Goal: Task Accomplishment & Management: Manage account settings

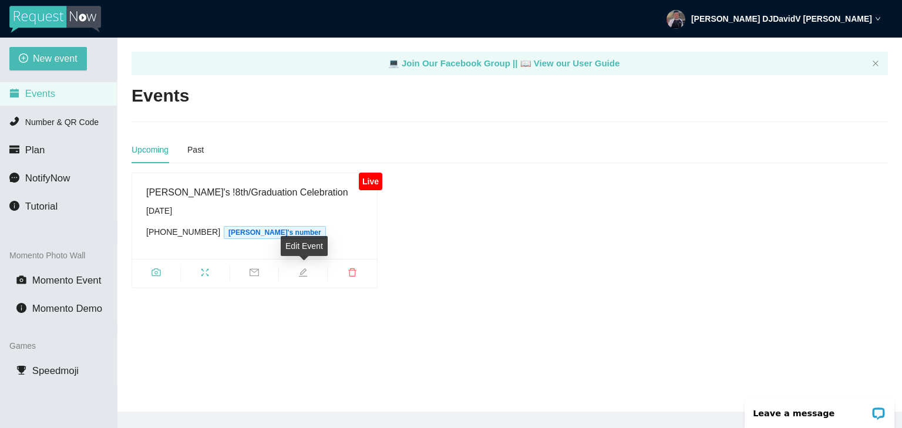
click at [305, 272] on icon "edit" at bounding box center [302, 272] width 9 height 9
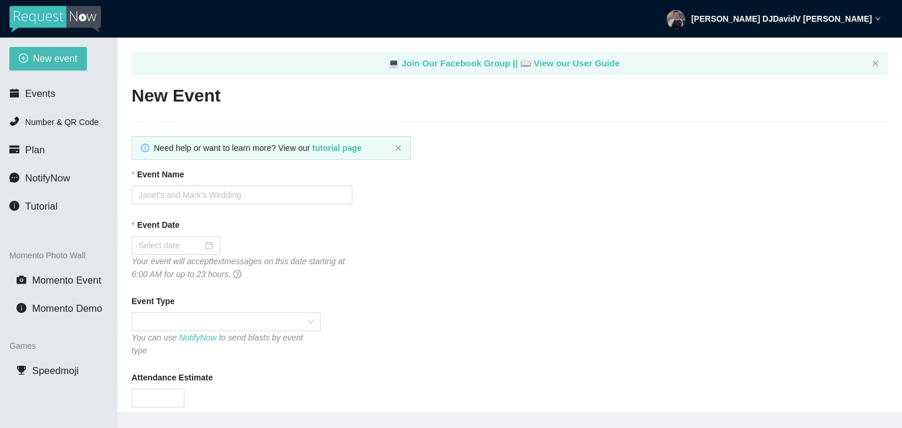
type textarea "We're so grateful you joined us. Until next time, celebrate, connect, remember."
type input "Jadyn's !8th/Graduation Celebration"
type input "08/23/2025"
type input "100"
type textarea "May this celebration bring you lasting memories"
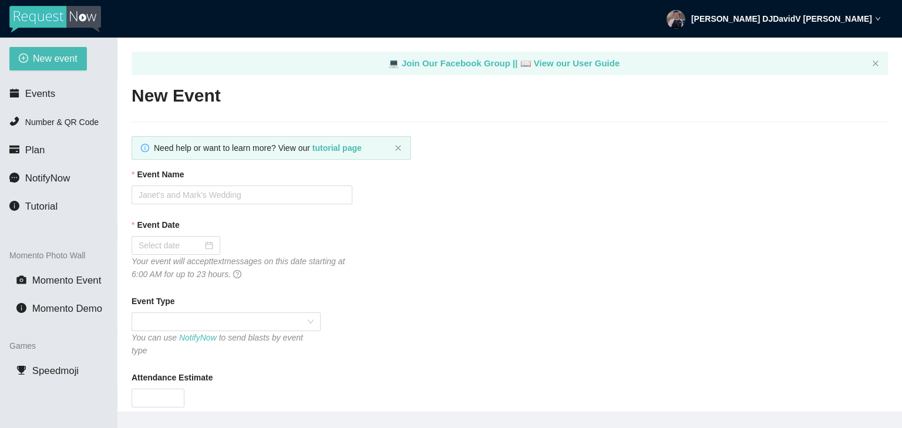
type textarea "We're so grateful you joined us. Until next time, celebrate, connect, remember."
type textarea "May this celebration bring you lasting memories"
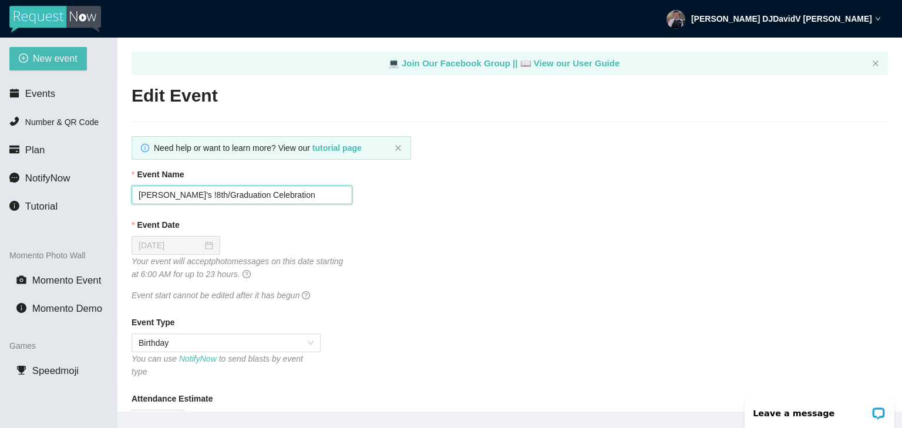
click at [171, 200] on input "Jadyn's !8th/Graduation Celebration" at bounding box center [242, 195] width 221 height 19
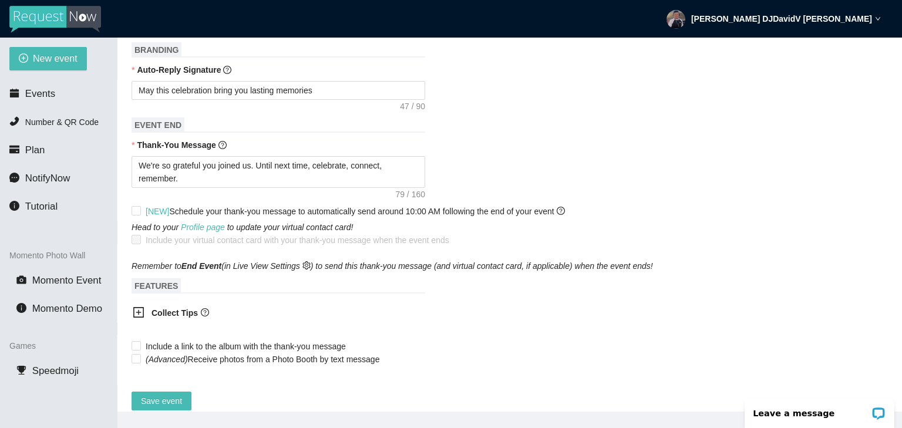
scroll to position [462, 0]
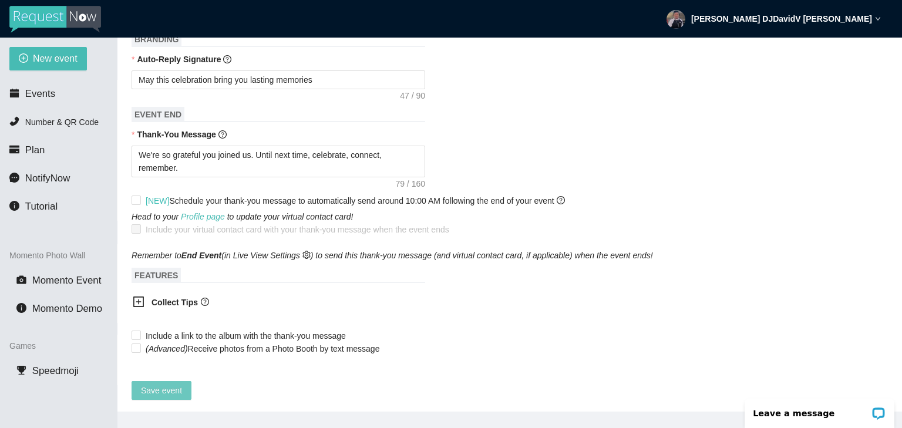
type input "Jadyn's 18th Birthday and Graduation Celebration"
click at [164, 384] on span "Save event" at bounding box center [161, 390] width 41 height 13
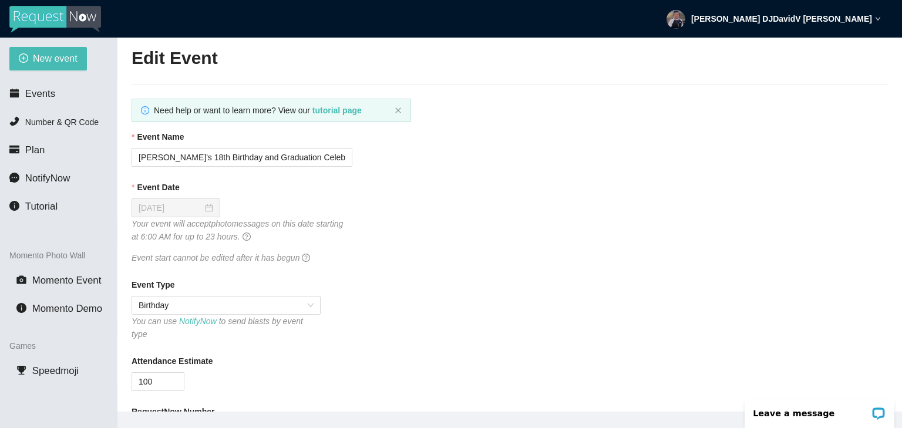
scroll to position [0, 0]
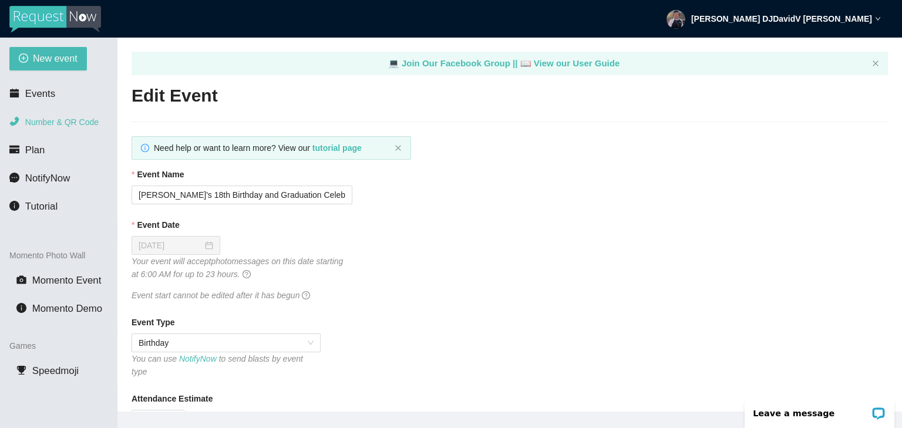
click at [49, 122] on span "Number & QR Code" at bounding box center [61, 121] width 73 height 9
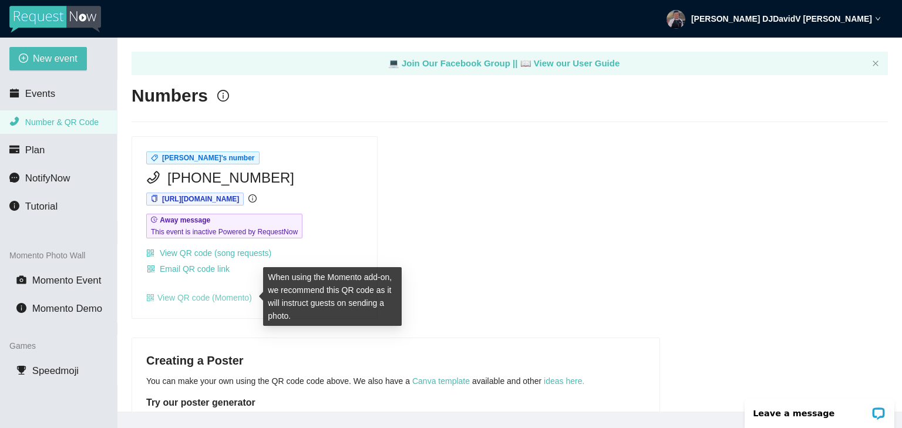
click at [238, 298] on link "View QR code (Momento)" at bounding box center [199, 297] width 106 height 9
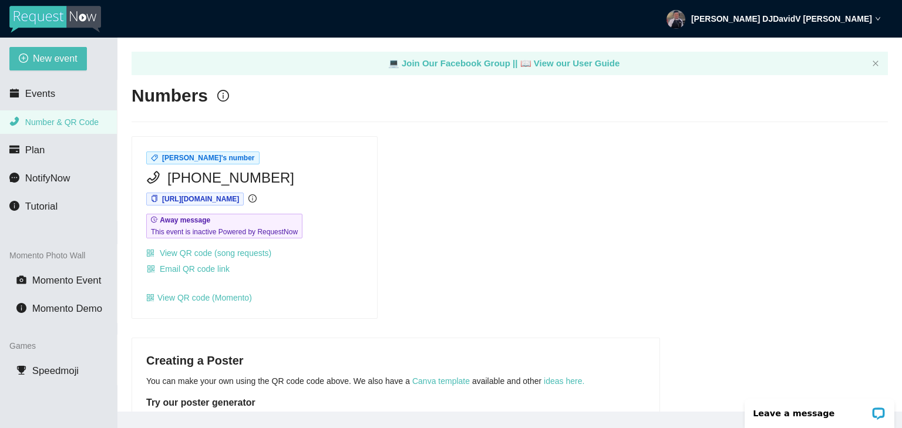
click at [489, 245] on div "Dj David V's number (415) 267-9386 https://app.requestnow.io/xrpzadr/next Away …" at bounding box center [510, 227] width 766 height 183
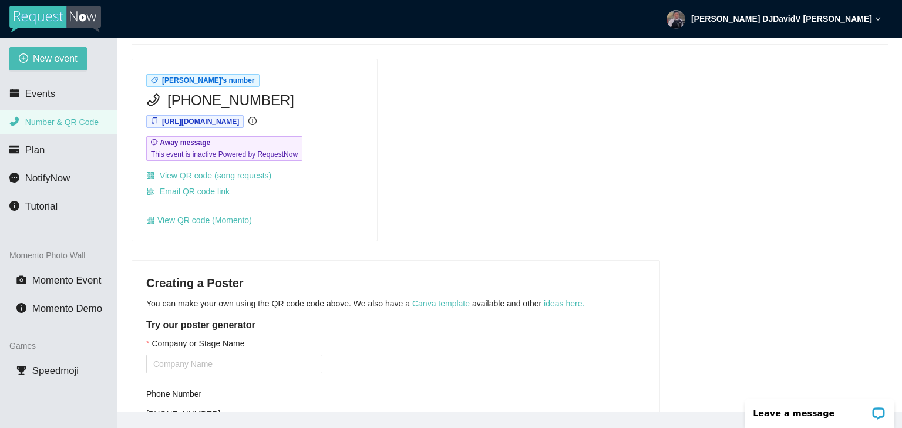
scroll to position [176, 0]
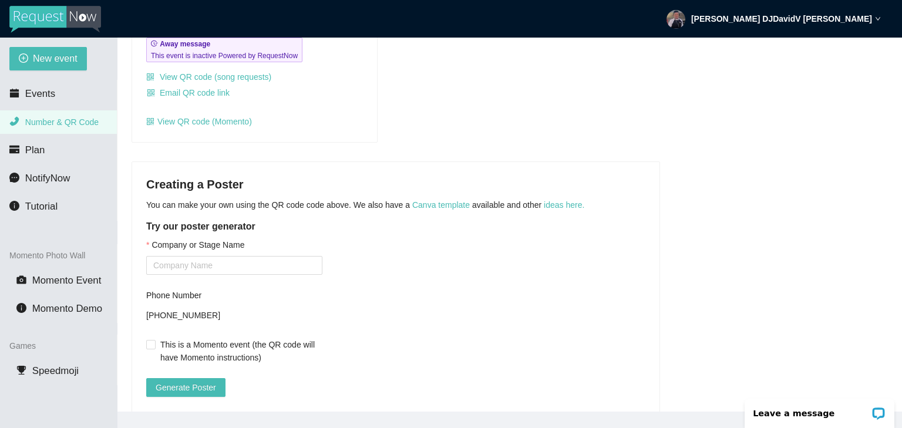
click at [61, 125] on span "Number & QR Code" at bounding box center [61, 121] width 73 height 9
click at [44, 97] on span "Events" at bounding box center [40, 93] width 30 height 11
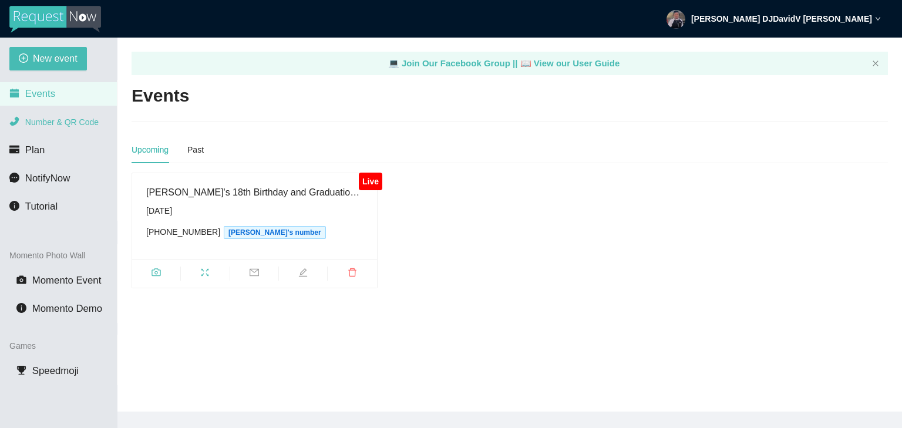
click at [86, 125] on span "Number & QR Code" at bounding box center [61, 121] width 73 height 9
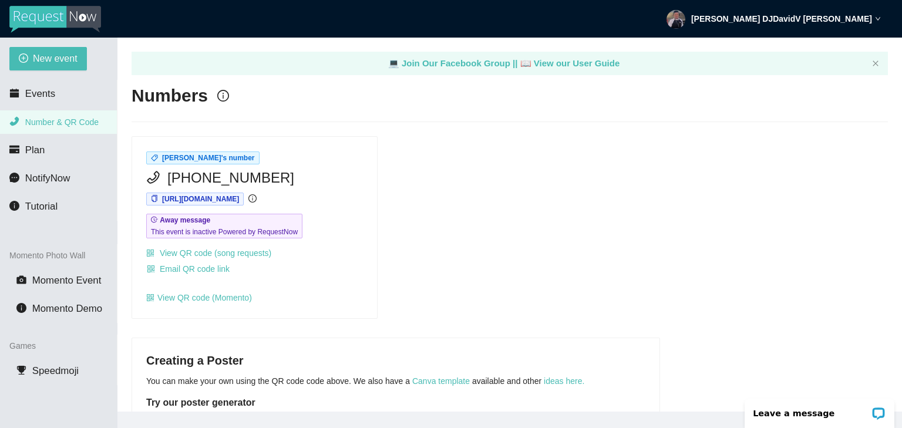
click at [75, 125] on span "Number & QR Code" at bounding box center [61, 121] width 73 height 9
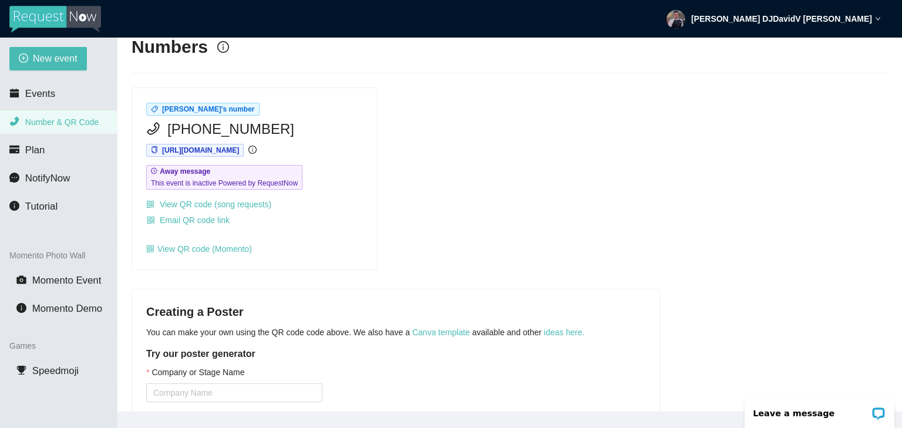
scroll to position [59, 0]
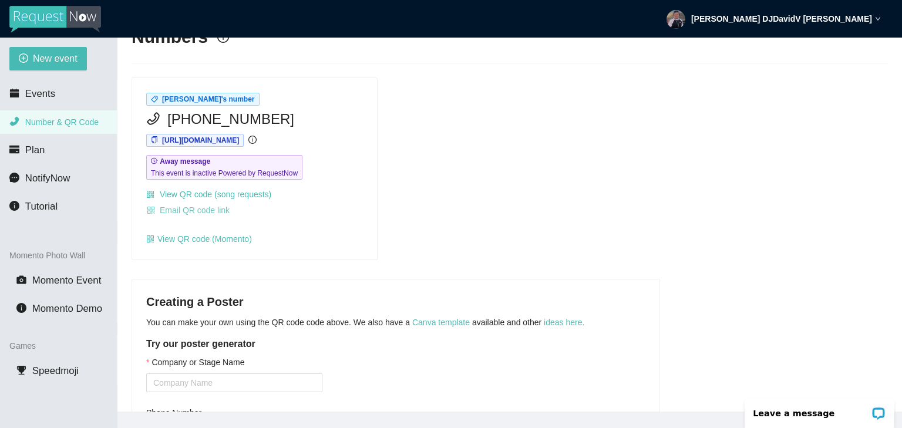
click at [213, 211] on span "Email QR code link" at bounding box center [195, 210] width 70 height 13
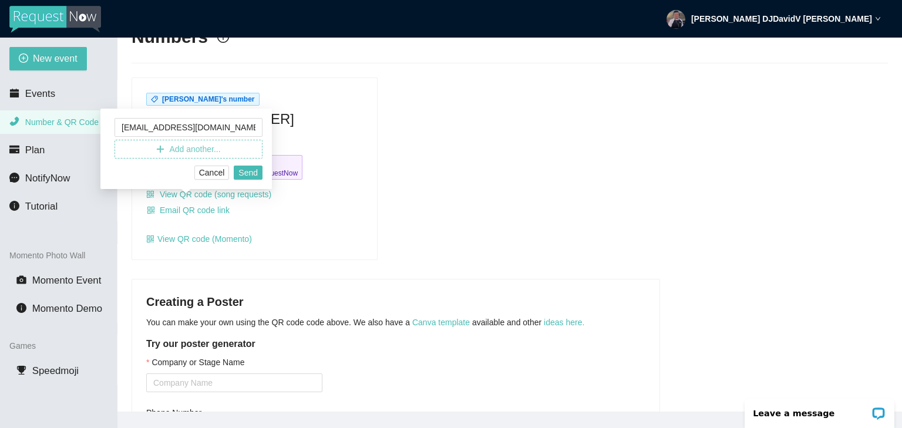
click at [212, 145] on span "Add another..." at bounding box center [194, 149] width 51 height 13
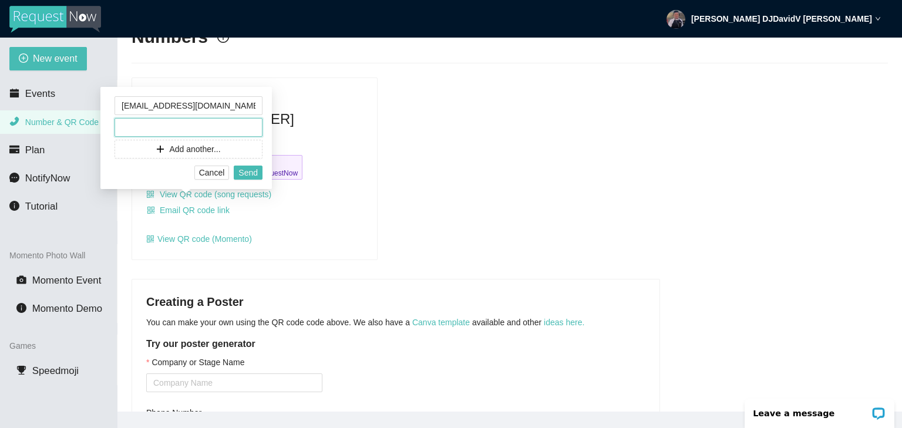
click at [209, 133] on input "text" at bounding box center [189, 127] width 148 height 19
type input "CASSJ320@GMAIL.COM"
click at [248, 173] on span "Send" at bounding box center [247, 172] width 19 height 13
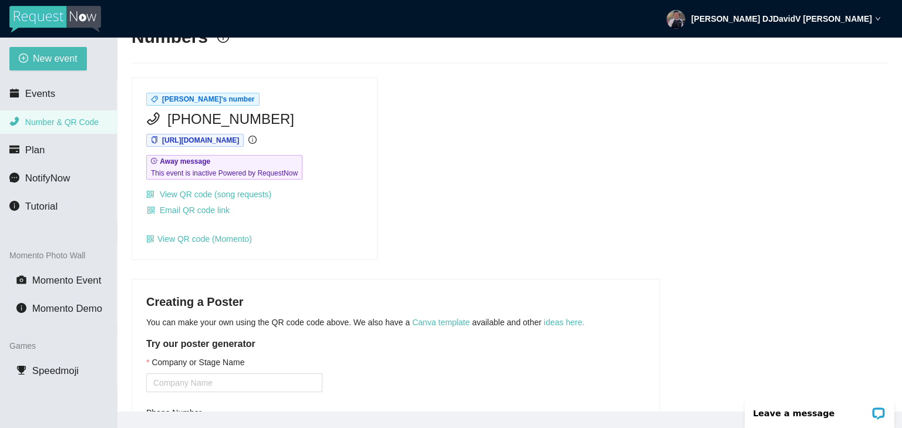
click at [445, 179] on div "Dj David V's number (415) 267-9386 https://app.requestnow.io/xrpzadr/next Away …" at bounding box center [510, 169] width 766 height 183
click at [85, 278] on span "Momento Event" at bounding box center [66, 280] width 69 height 11
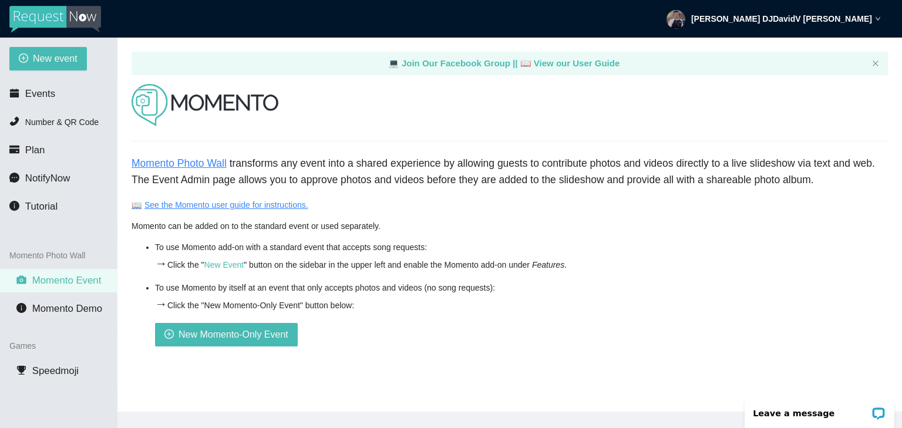
click at [290, 204] on link "📖 See the Momento user guide for instructions." at bounding box center [220, 204] width 177 height 9
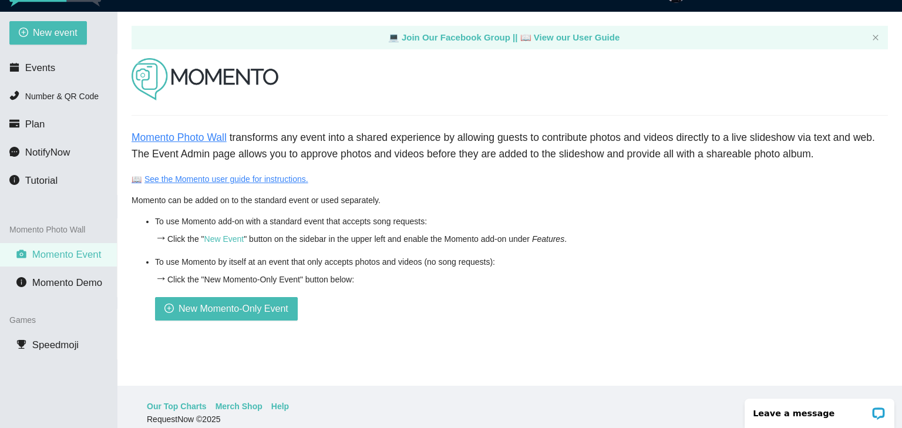
scroll to position [38, 0]
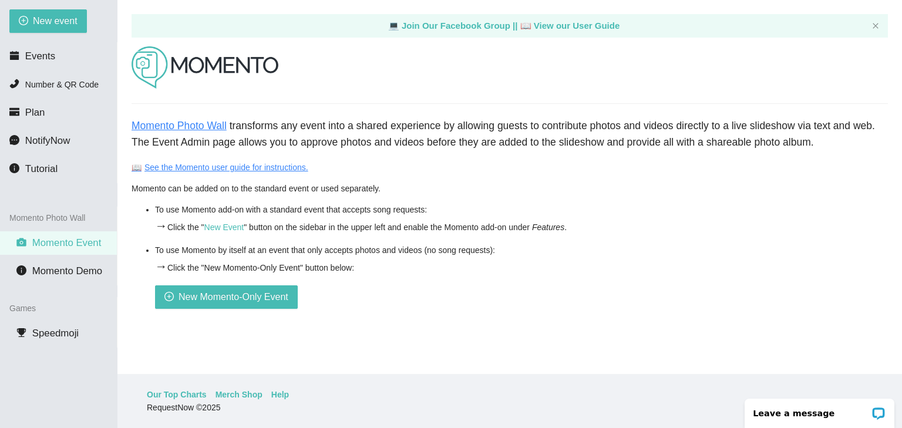
click at [209, 125] on link "Momento Photo Wall" at bounding box center [179, 126] width 95 height 12
click at [69, 59] on li "Events" at bounding box center [58, 56] width 117 height 23
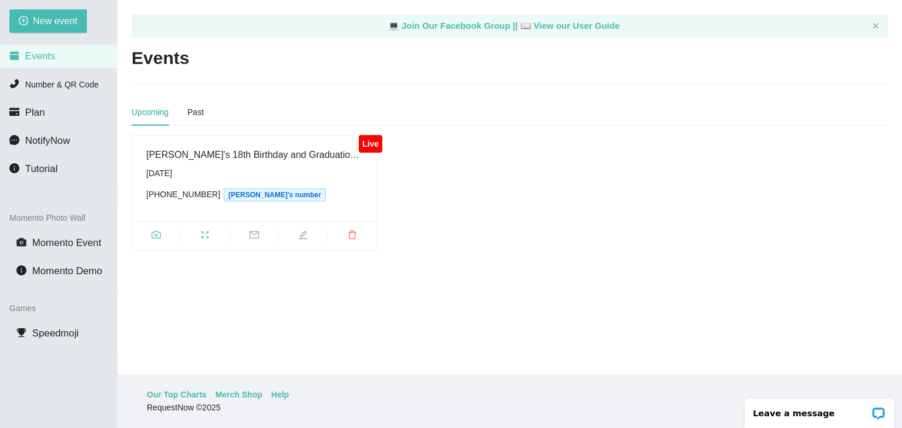
click at [312, 177] on div "Saturday, August 23rd" at bounding box center [254, 173] width 217 height 13
click at [163, 235] on span "camera" at bounding box center [156, 236] width 48 height 13
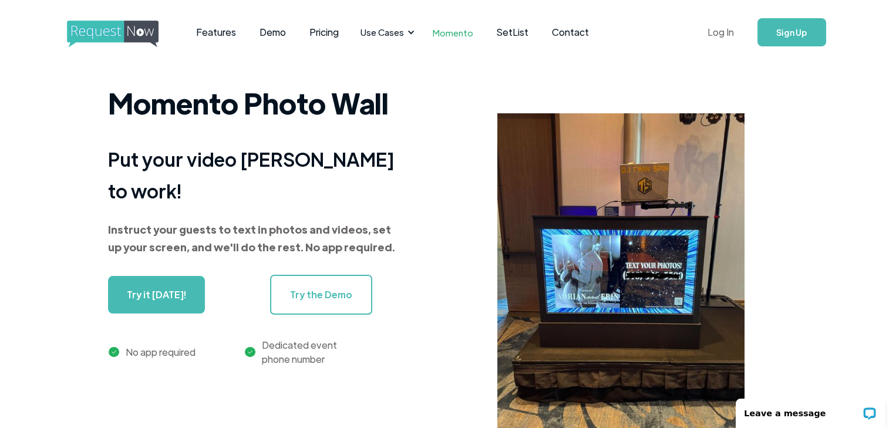
click at [712, 32] on link "Log In" at bounding box center [721, 32] width 50 height 41
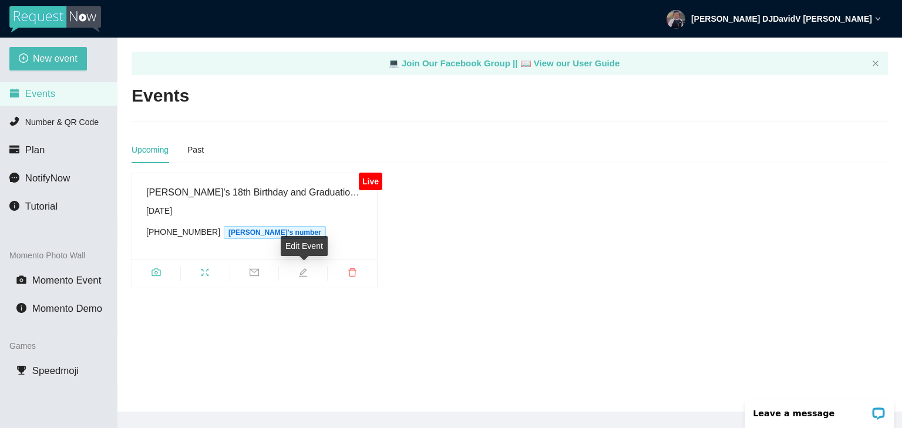
click at [297, 274] on span "edit" at bounding box center [303, 274] width 48 height 13
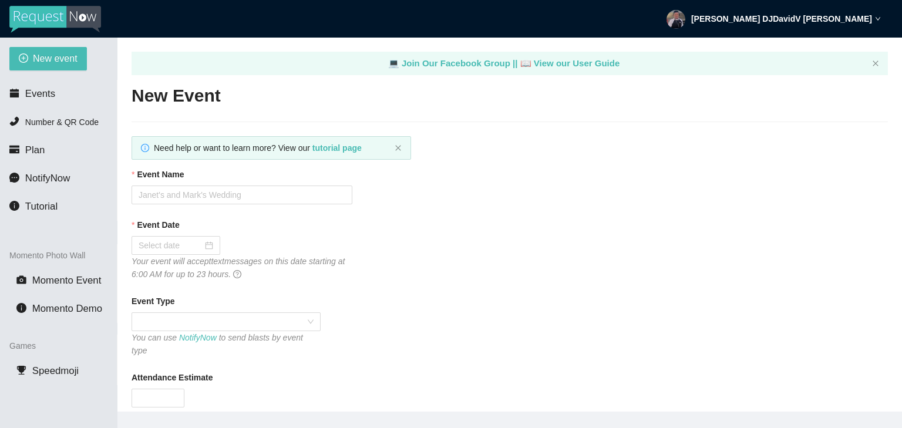
type textarea "We're so grateful you joined us. Until next time, celebrate, connect, remember."
type input "Jadyn's 18th Birthday and Graduation Celebration"
type input "08/23/2025"
type input "100"
type textarea "May this celebration bring you lasting memories"
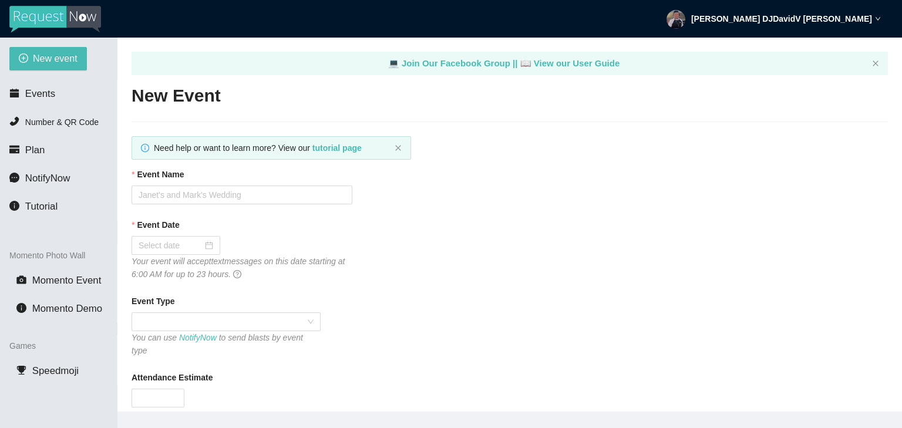
type textarea "We're so grateful you joined us. Until next time, celebrate, connect, remember."
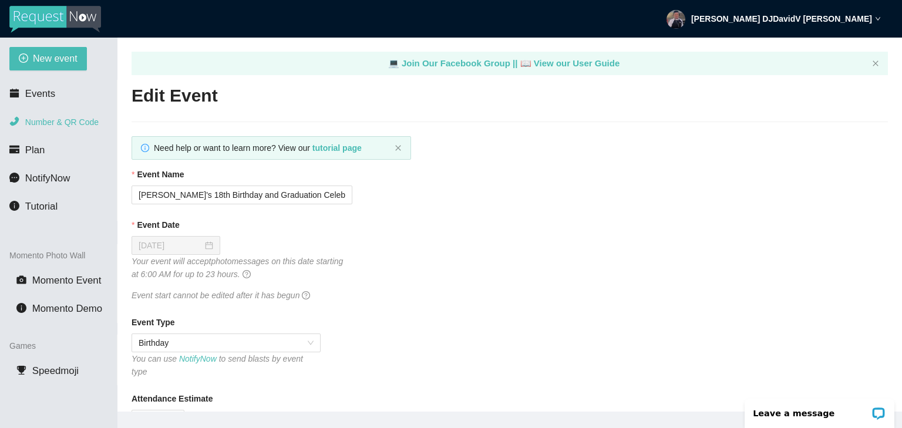
click at [55, 128] on li "Number & QR Code" at bounding box center [58, 121] width 117 height 23
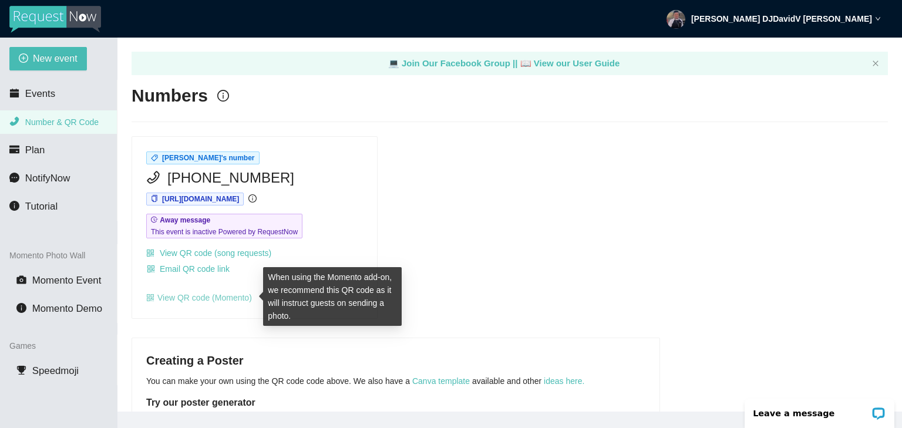
click at [203, 297] on link "View QR code (Momento)" at bounding box center [199, 297] width 106 height 9
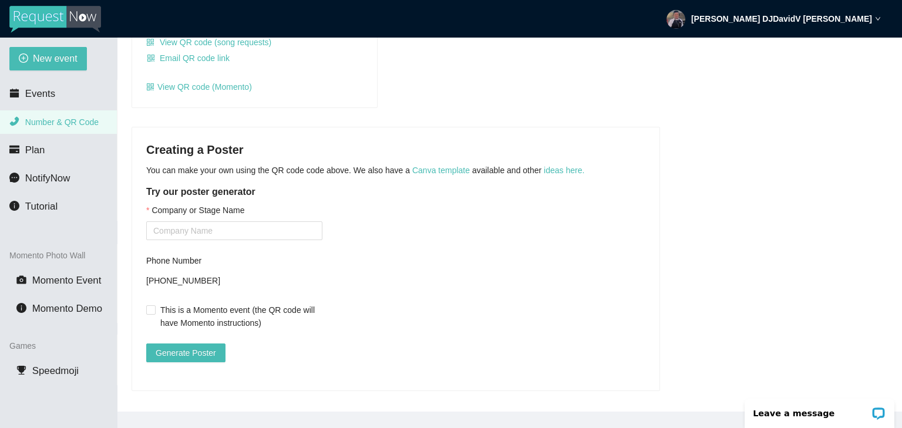
scroll to position [221, 0]
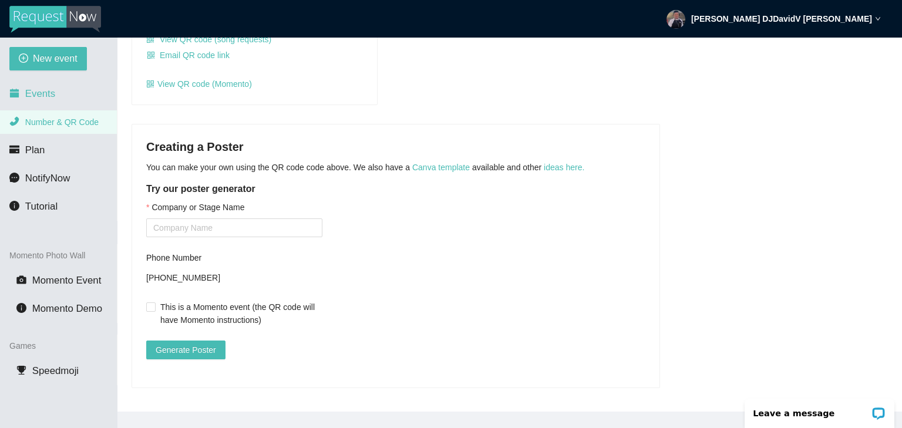
click at [66, 93] on li "Events" at bounding box center [58, 93] width 117 height 23
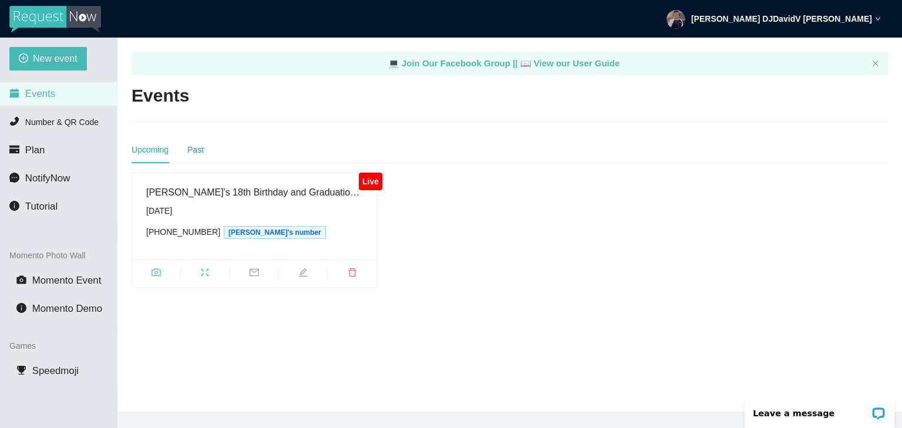
click at [191, 151] on div "Past" at bounding box center [195, 149] width 16 height 13
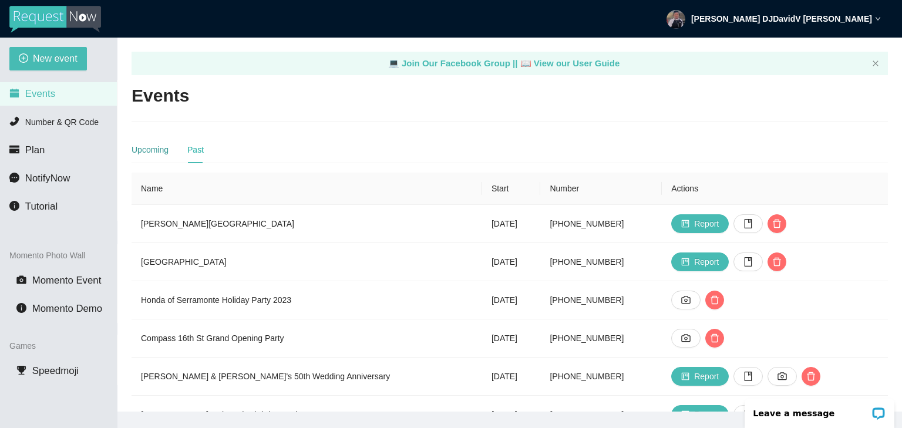
click at [164, 150] on div "Upcoming" at bounding box center [150, 149] width 37 height 13
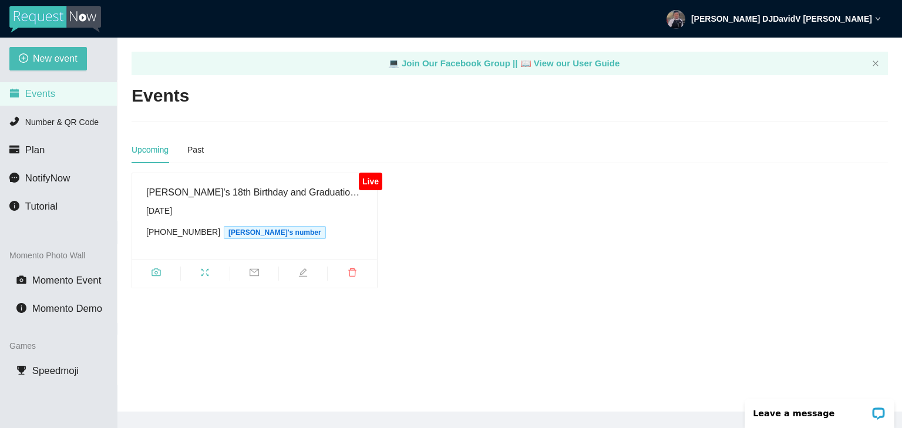
click at [72, 257] on div "Momento Photo Wall" at bounding box center [58, 255] width 117 height 22
click at [59, 290] on li "Momento Event" at bounding box center [58, 280] width 117 height 23
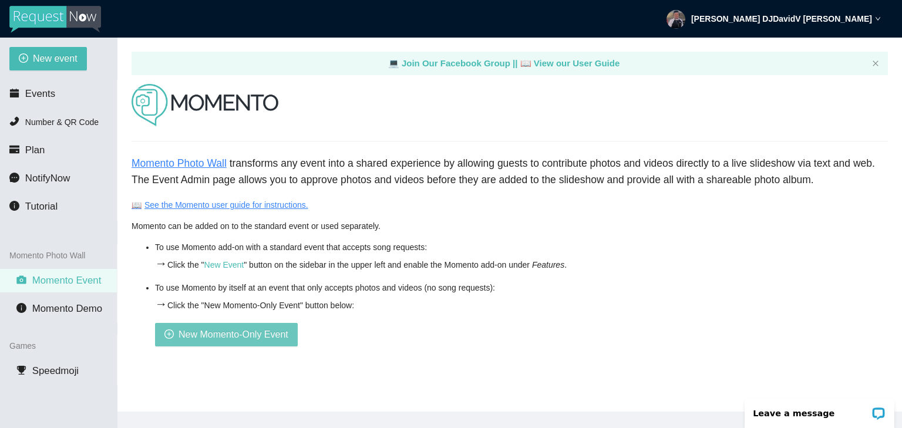
click at [247, 333] on span "New Momento-Only Event" at bounding box center [234, 334] width 110 height 15
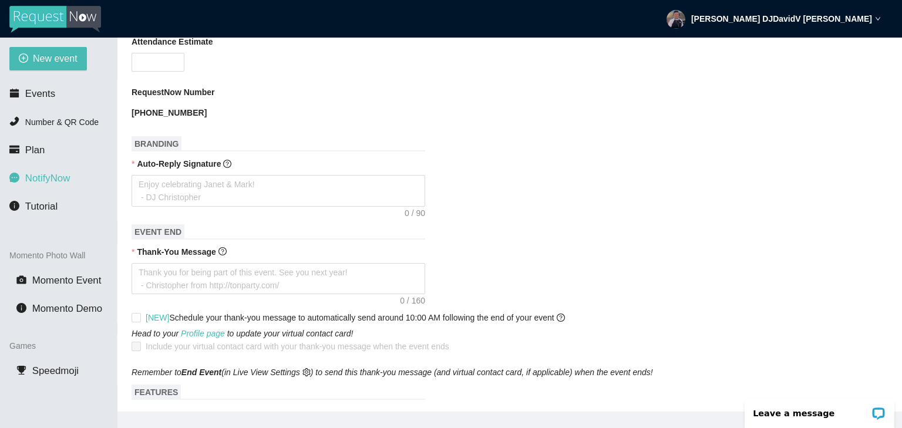
scroll to position [336, 0]
click at [71, 119] on span "Number & QR Code" at bounding box center [61, 121] width 73 height 9
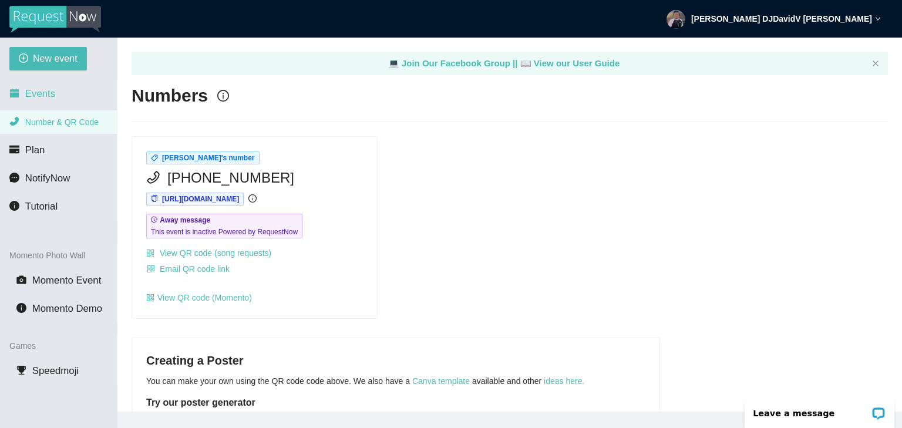
click at [62, 97] on li "Events" at bounding box center [58, 93] width 117 height 23
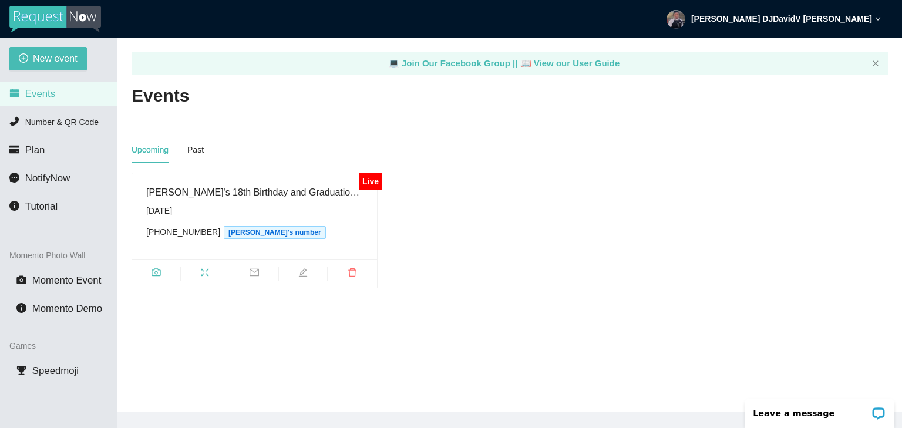
click at [339, 220] on span "Saturday, August 23rd (415) 267-9386 Dj David V's number" at bounding box center [254, 221] width 217 height 35
click at [307, 274] on icon "edit" at bounding box center [302, 272] width 9 height 9
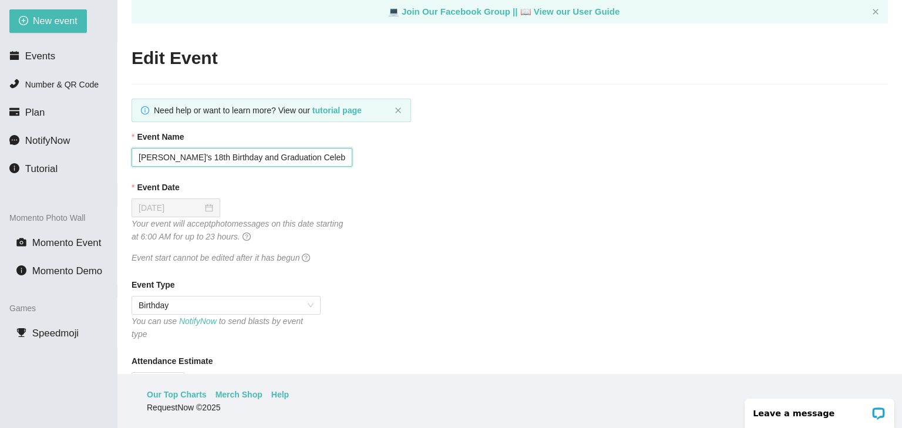
click at [262, 161] on input "Jadyn's 18th Birthday and Graduation Celebration" at bounding box center [242, 157] width 221 height 19
click at [75, 243] on span "Momento Event" at bounding box center [66, 242] width 69 height 11
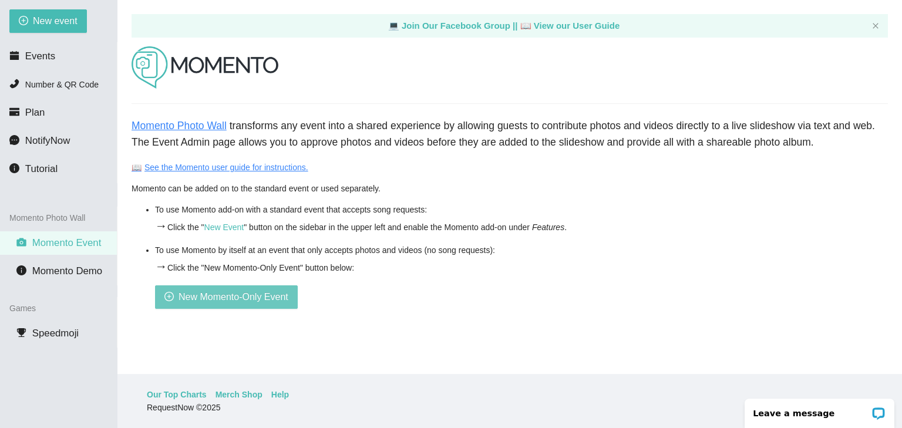
click at [218, 305] on button "New Momento-Only Event" at bounding box center [226, 296] width 143 height 23
type textarea "Thank you for being part of this event. See you next year! - Christopher from h…"
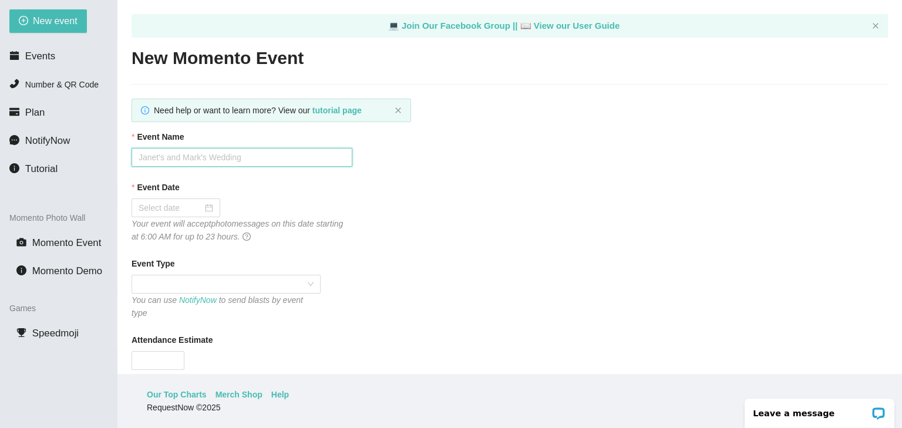
click at [234, 159] on input "Event Name" at bounding box center [242, 157] width 221 height 19
paste input "Jadyn's 18th Birthday and Graduation Celebration"
type input "Jadyn's 18th Birthday and Graduation Celebration"
click at [210, 214] on div at bounding box center [176, 207] width 75 height 13
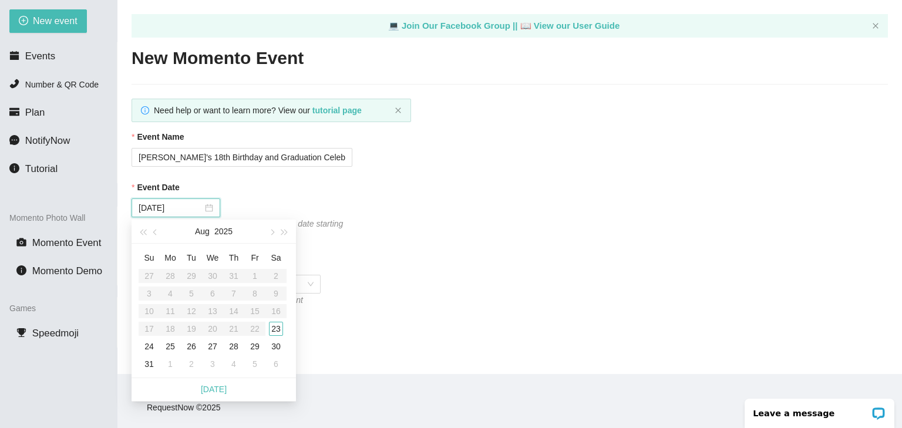
type input "08/29/2025"
type input "08/23/2025"
click at [275, 329] on div "23" at bounding box center [276, 329] width 14 height 14
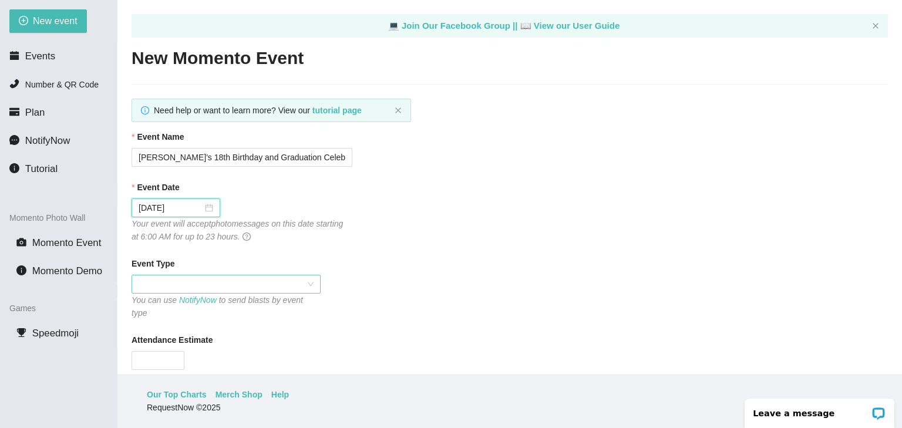
click at [190, 282] on span at bounding box center [226, 284] width 175 height 18
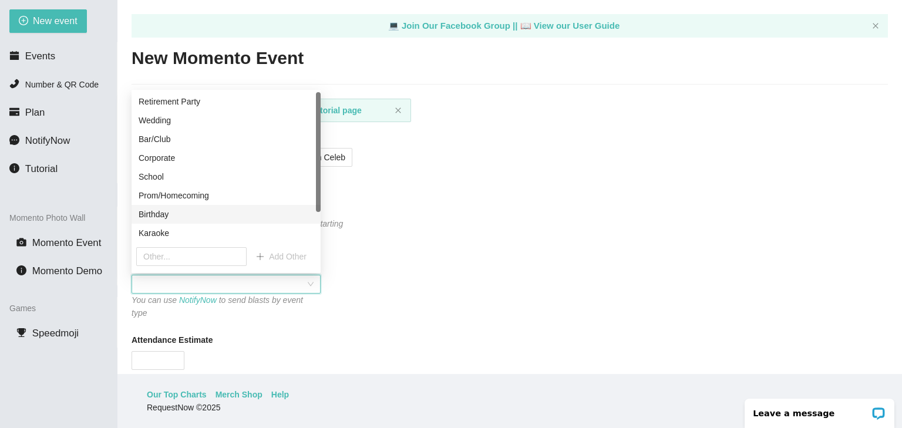
click at [173, 217] on div "Birthday" at bounding box center [226, 214] width 175 height 13
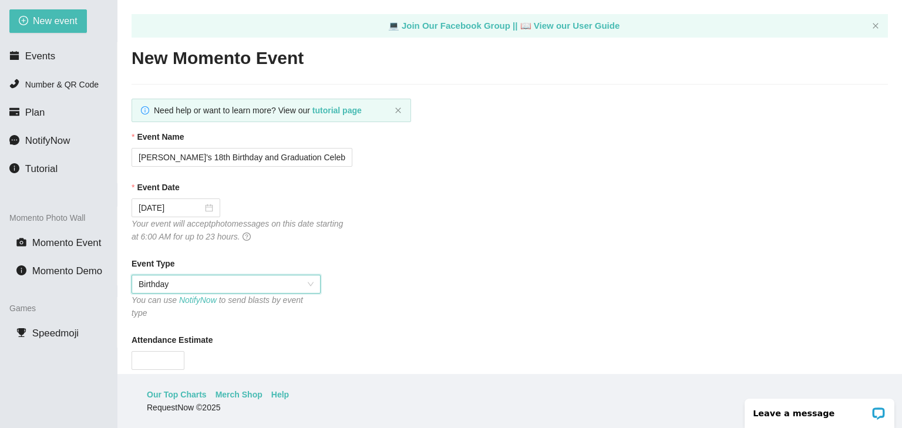
click at [480, 237] on div "Event Date 08/23/2025 Your event will accept photo messages on this date starti…" at bounding box center [510, 212] width 756 height 62
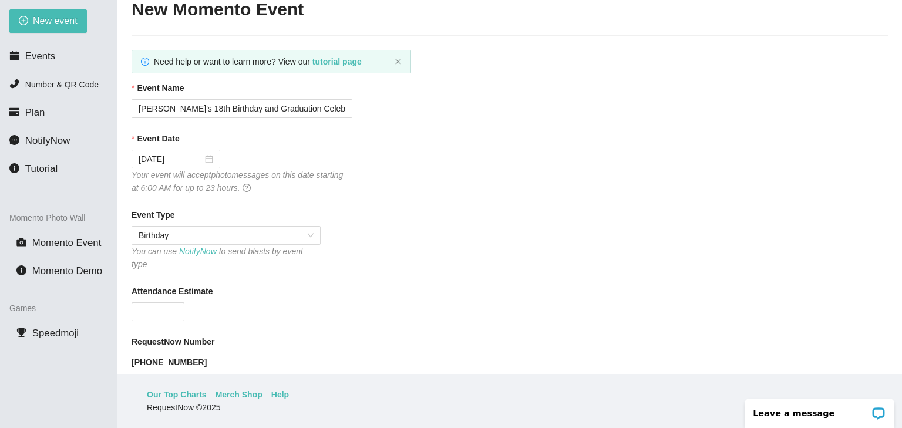
scroll to position [59, 0]
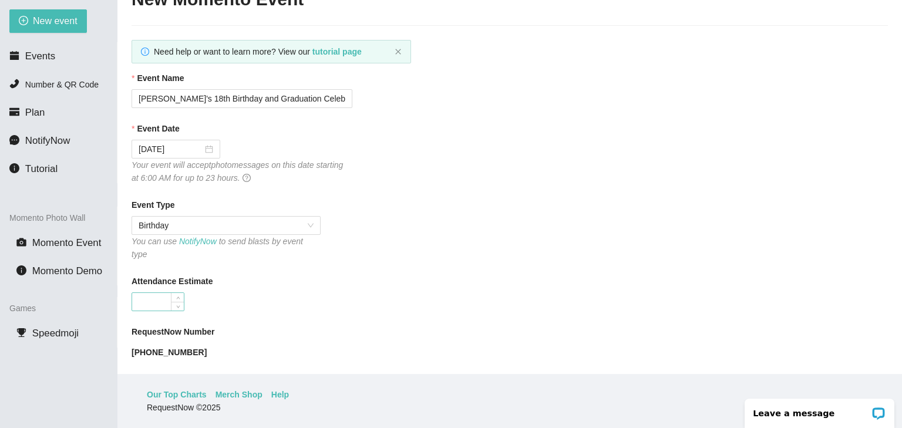
click at [164, 293] on input "Attendance Estimate" at bounding box center [158, 302] width 52 height 18
type input "100"
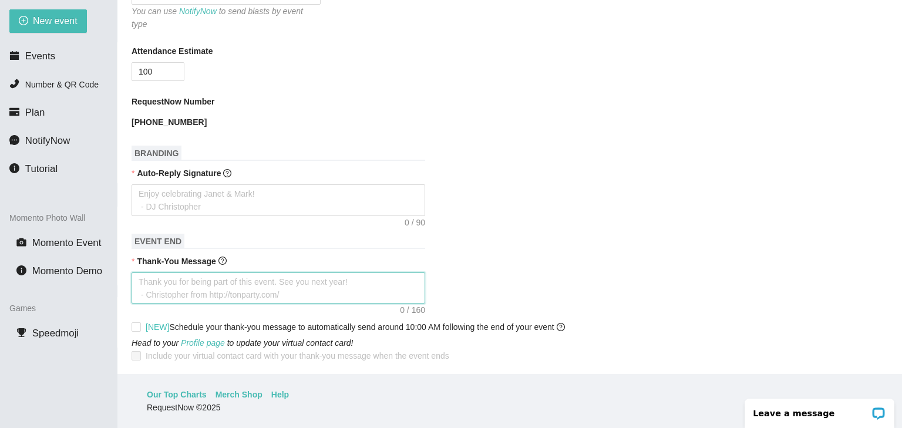
click at [281, 287] on textarea "Thank-You Message" at bounding box center [279, 288] width 294 height 32
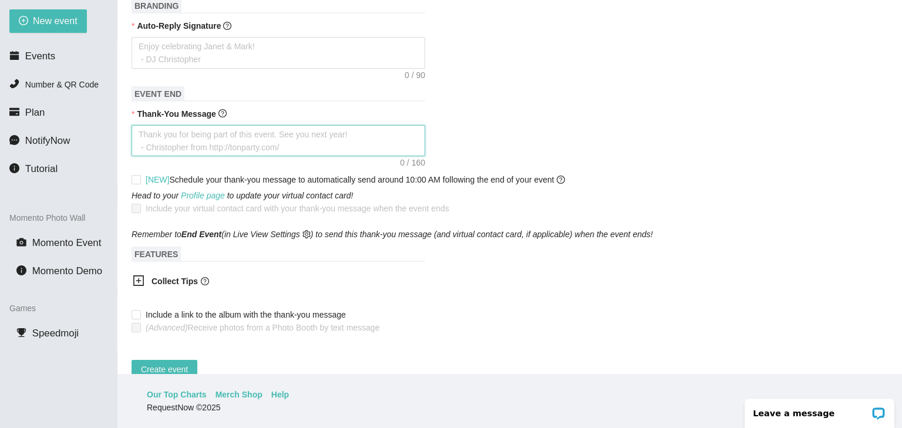
scroll to position [453, 0]
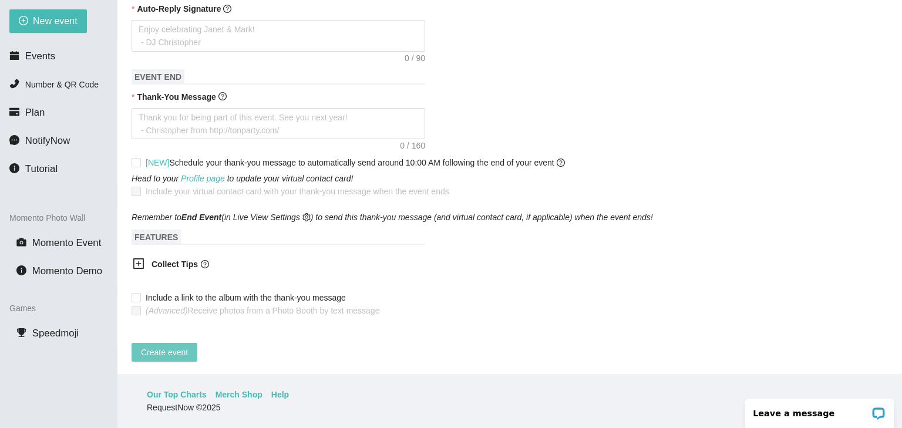
click at [159, 346] on span "Create event" at bounding box center [164, 352] width 47 height 13
click at [235, 108] on textarea "Thank-You Message" at bounding box center [279, 124] width 294 height 32
click at [31, 51] on span "Events" at bounding box center [40, 56] width 30 height 11
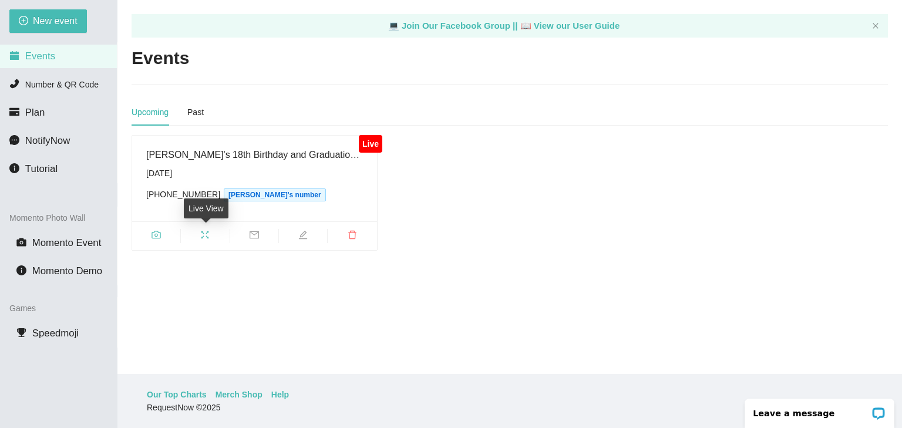
click at [204, 232] on icon "fullscreen" at bounding box center [204, 234] width 9 height 9
click at [303, 237] on icon "edit" at bounding box center [302, 234] width 9 height 9
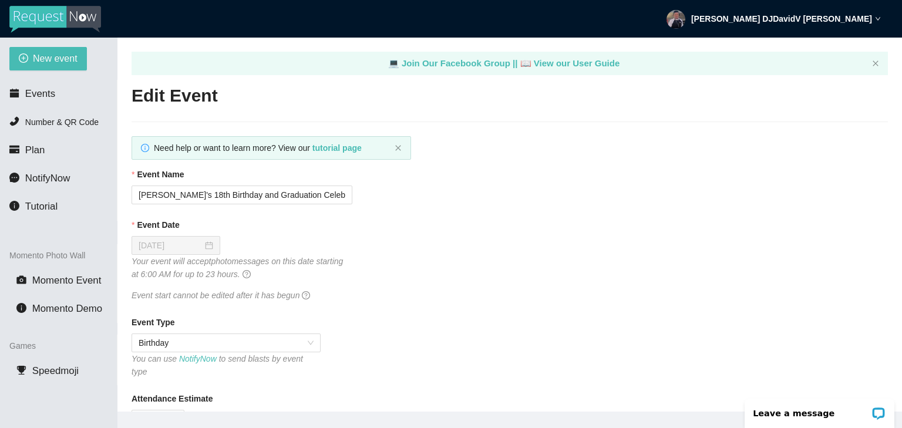
click at [813, 25] on div "David DJDavidV Villanueva" at bounding box center [774, 19] width 214 height 38
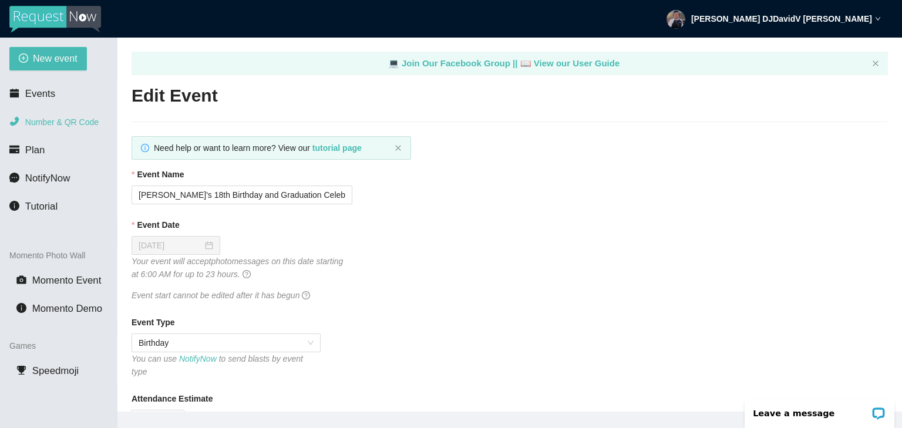
click at [59, 121] on span "Number & QR Code" at bounding box center [61, 121] width 73 height 9
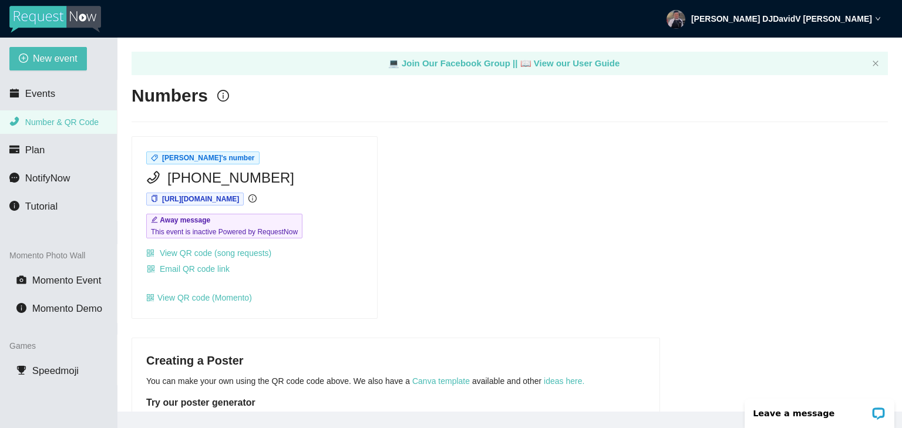
click at [250, 224] on span "Away message This event is inactive Powered by RequestNow" at bounding box center [224, 226] width 156 height 25
type textarea "This event is inactive Powered by RequestNow"
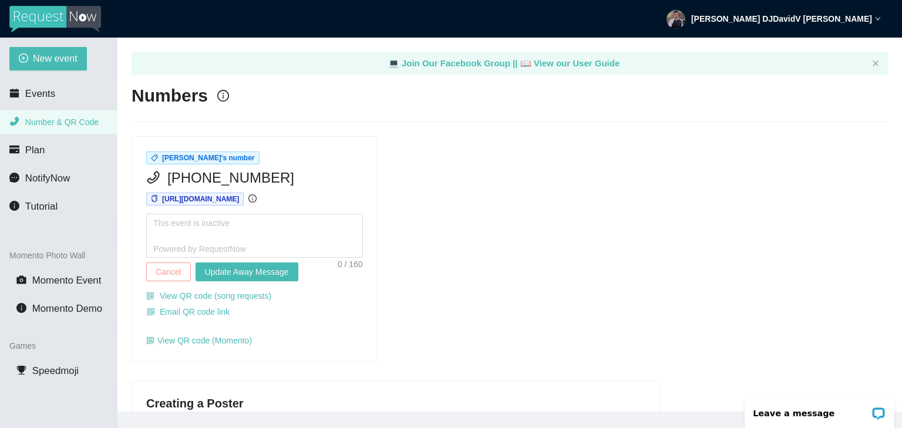
click at [175, 268] on span "Cancel" at bounding box center [169, 271] width 26 height 13
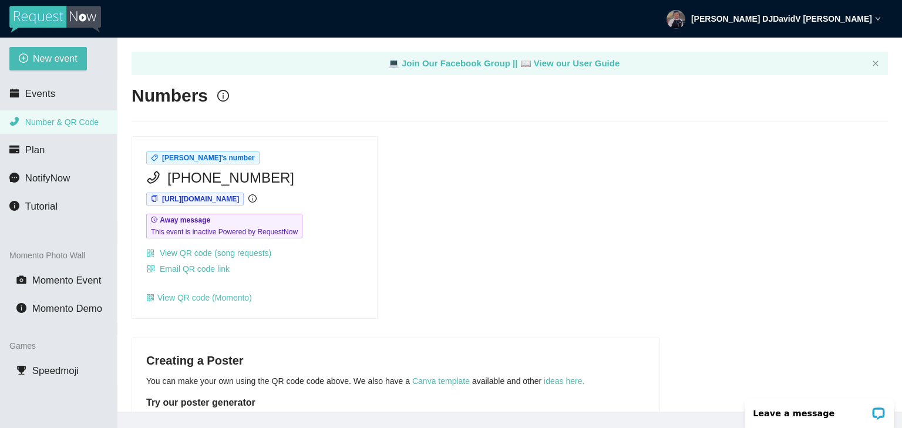
click at [218, 177] on span "(415) 267-9386" at bounding box center [230, 178] width 127 height 22
click at [216, 159] on span "Dj David V's number" at bounding box center [208, 158] width 93 height 8
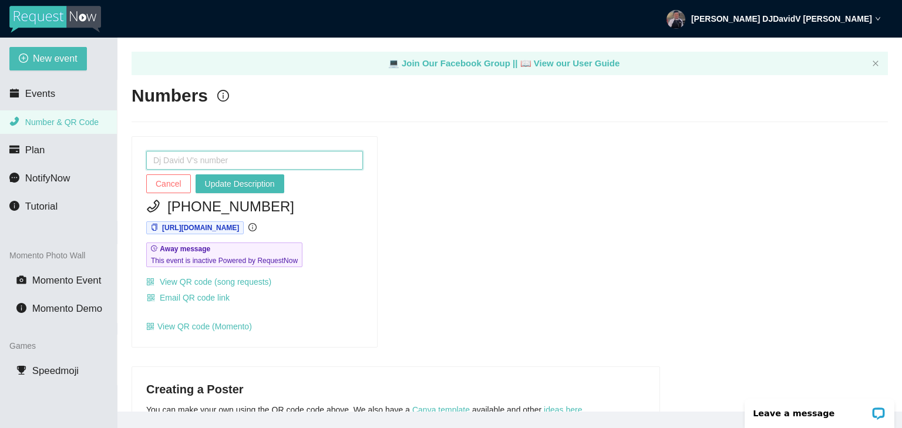
click at [159, 164] on input "text" at bounding box center [254, 160] width 217 height 19
type input "00"
click at [229, 180] on span "Update Description" at bounding box center [240, 183] width 70 height 13
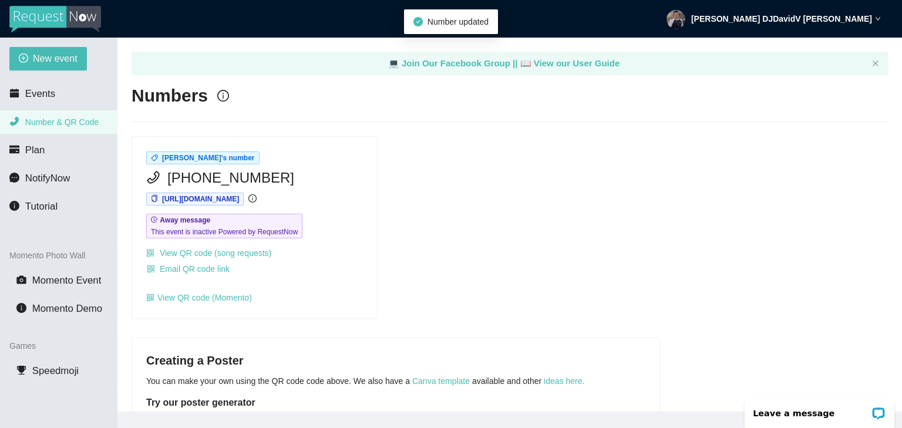
click at [188, 157] on span "Dj David V's number" at bounding box center [208, 158] width 93 height 8
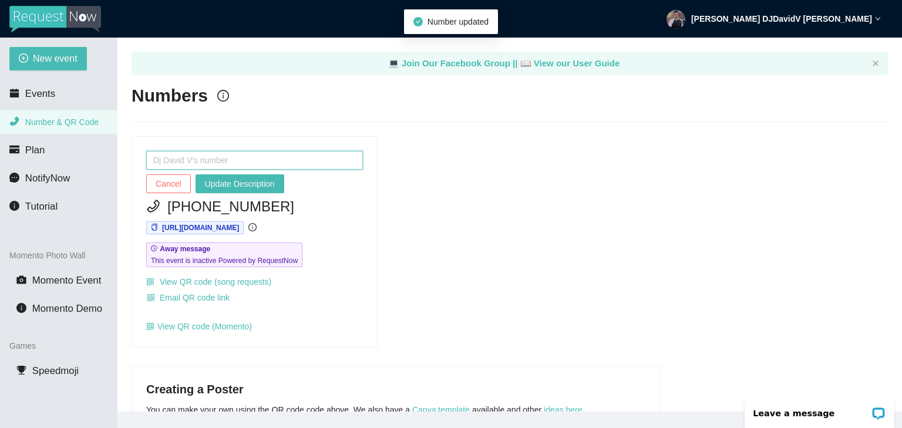
click at [161, 163] on input "text" at bounding box center [254, 160] width 217 height 19
type input "d"
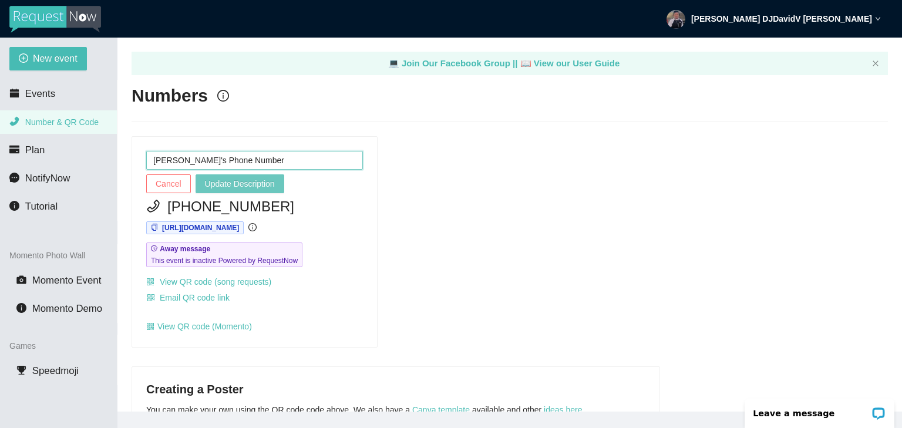
type input "DJ David V's Phone Number"
click at [211, 186] on span "Update Description" at bounding box center [240, 183] width 70 height 13
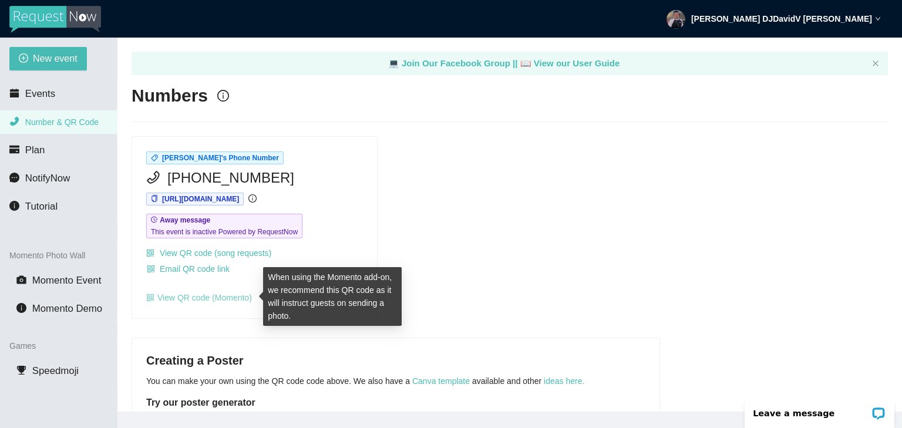
click at [202, 295] on link "View QR code (Momento)" at bounding box center [199, 297] width 106 height 9
click at [224, 300] on link "View QR code (Momento)" at bounding box center [199, 297] width 106 height 9
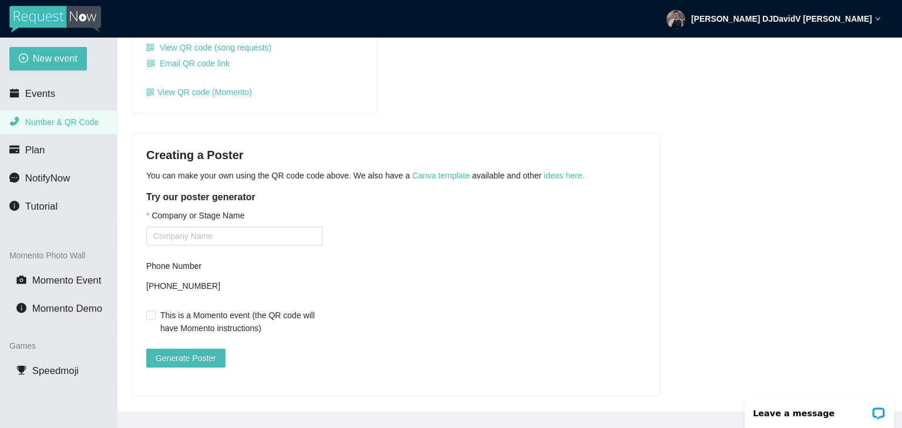
scroll to position [221, 0]
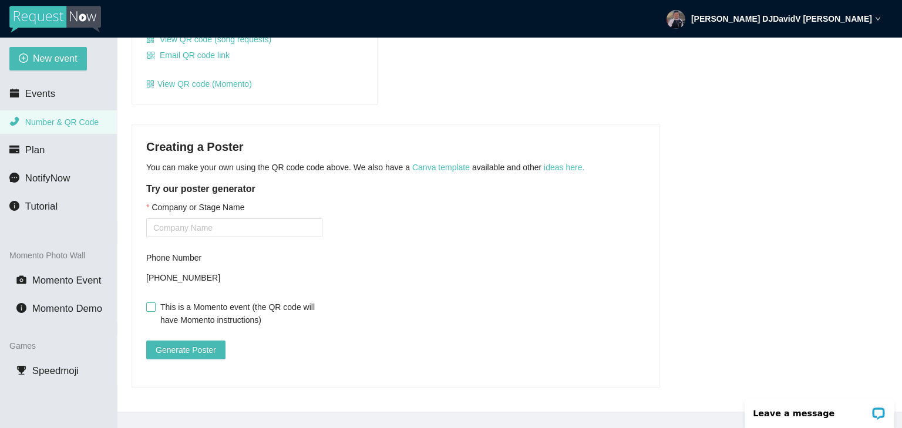
click at [245, 310] on span "This is a Momento event (the QR code will have Momento instructions)" at bounding box center [239, 314] width 167 height 26
click at [154, 310] on input "This is a Momento event (the QR code will have Momento instructions)" at bounding box center [150, 306] width 8 height 8
click at [245, 309] on span "This is a Momento event (the QR code will have Momento instructions)" at bounding box center [239, 314] width 167 height 26
click at [154, 309] on input "This is a Momento event (the QR code will have Momento instructions)" at bounding box center [150, 306] width 8 height 8
checkbox input "false"
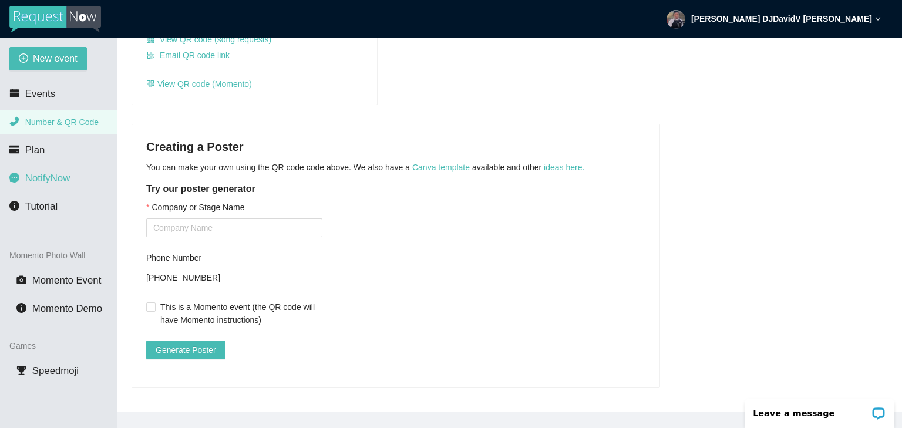
click at [52, 176] on span "NotifyNow" at bounding box center [47, 178] width 45 height 11
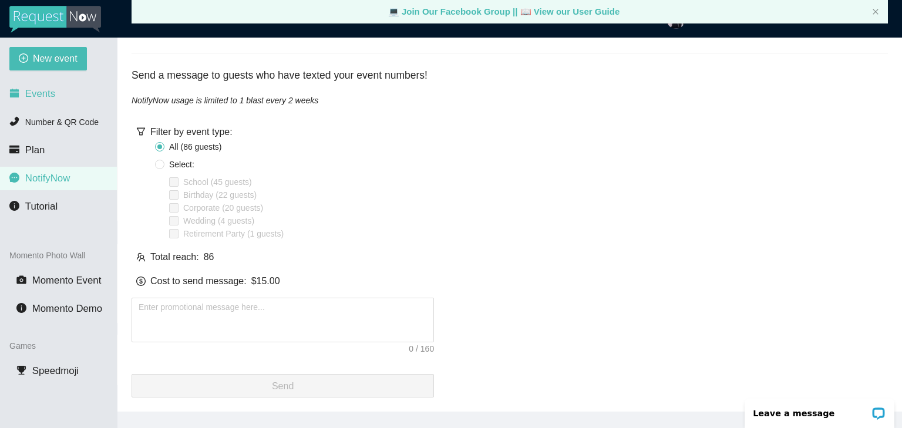
click at [60, 93] on li "Events" at bounding box center [58, 93] width 117 height 23
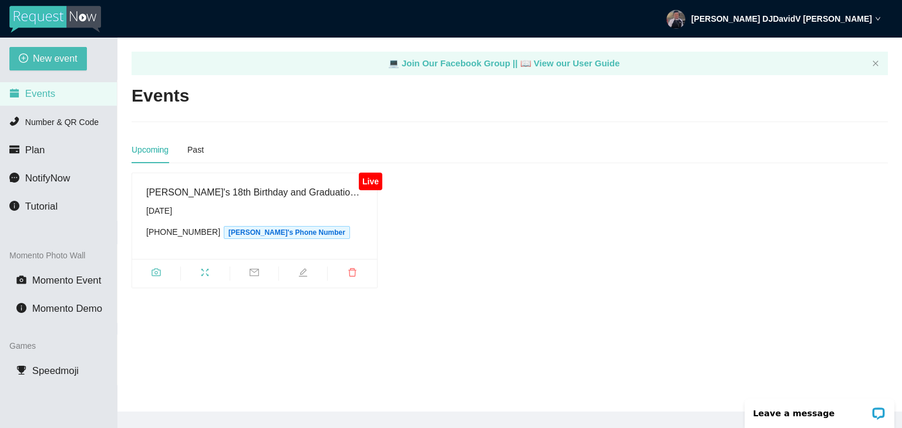
click at [354, 226] on div "(415) 267-9386 DJ David V's Phone Number" at bounding box center [254, 233] width 217 height 14
click at [235, 237] on span "DJ David V's Phone Number" at bounding box center [287, 232] width 126 height 13
click at [449, 239] on div "Live Jadyn's 18th Birthday and Graduation Celebration Saturday, August 23rd (41…" at bounding box center [510, 231] width 766 height 116
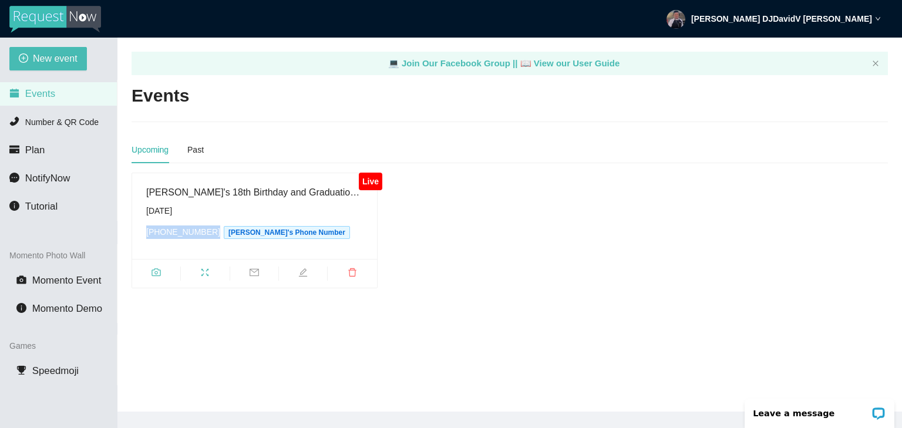
drag, startPoint x: 200, startPoint y: 234, endPoint x: 147, endPoint y: 233, distance: 52.9
click at [147, 233] on div "(415) 267-9386 DJ David V's Phone Number" at bounding box center [254, 233] width 217 height 14
copy div "(415) 267-9386"
